Goal: Find specific page/section: Find specific page/section

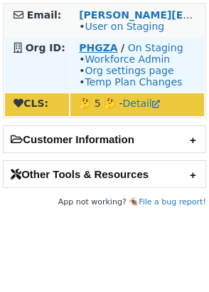
click at [102, 46] on strong "PHGZA" at bounding box center [98, 47] width 38 height 11
click at [103, 46] on strong "PHGZA" at bounding box center [98, 47] width 38 height 11
drag, startPoint x: 77, startPoint y: 51, endPoint x: 108, endPoint y: 50, distance: 31.4
click at [113, 51] on td "PHGZA / On Staging • Workforce Admin • Org settings page • Temp Plan Changes" at bounding box center [138, 65] width 134 height 54
copy strong "PHGZA"
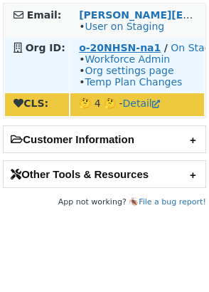
click at [118, 49] on strong "o-20NHSN-na1" at bounding box center [120, 47] width 82 height 11
